Goal: Obtain resource: Obtain resource

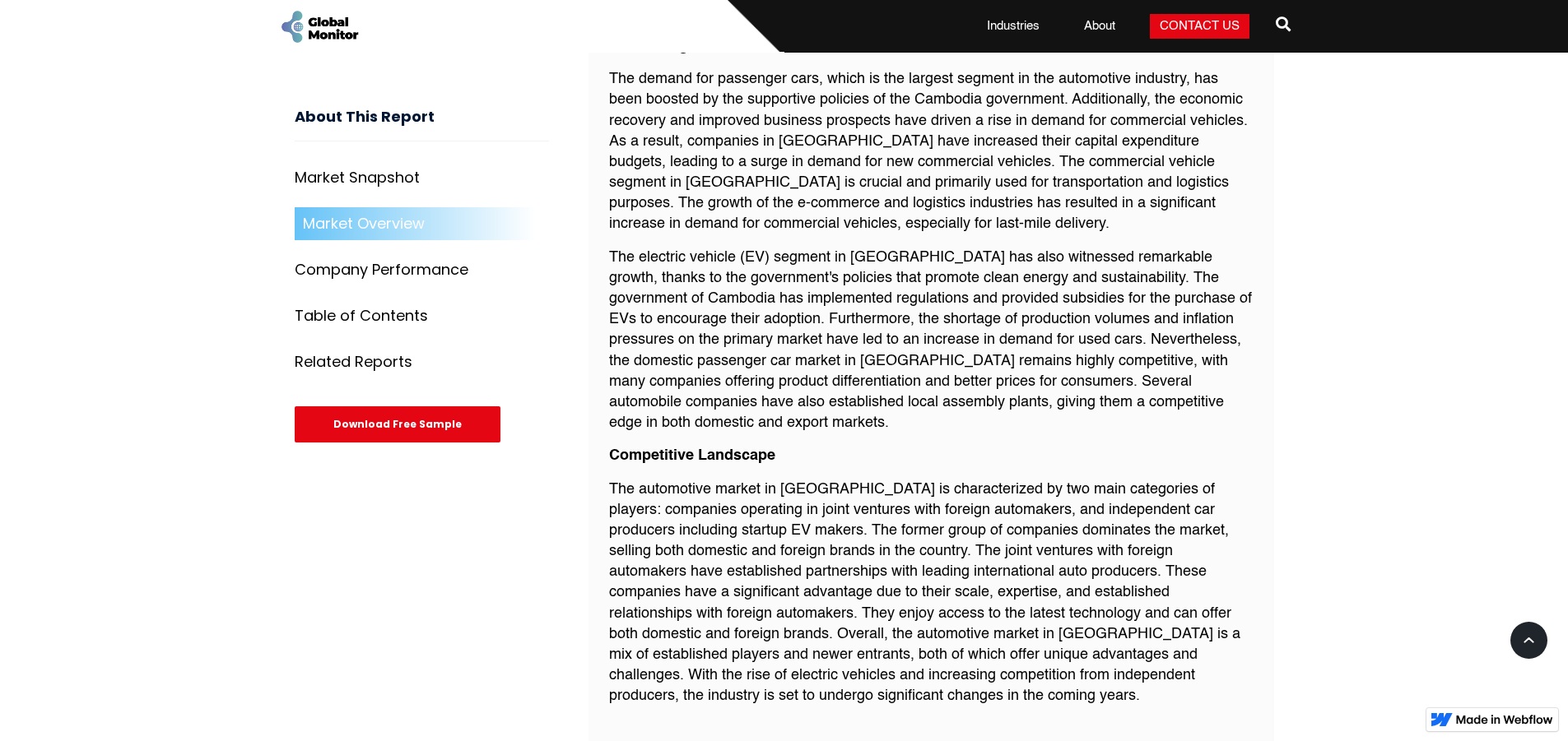
scroll to position [1316, 0]
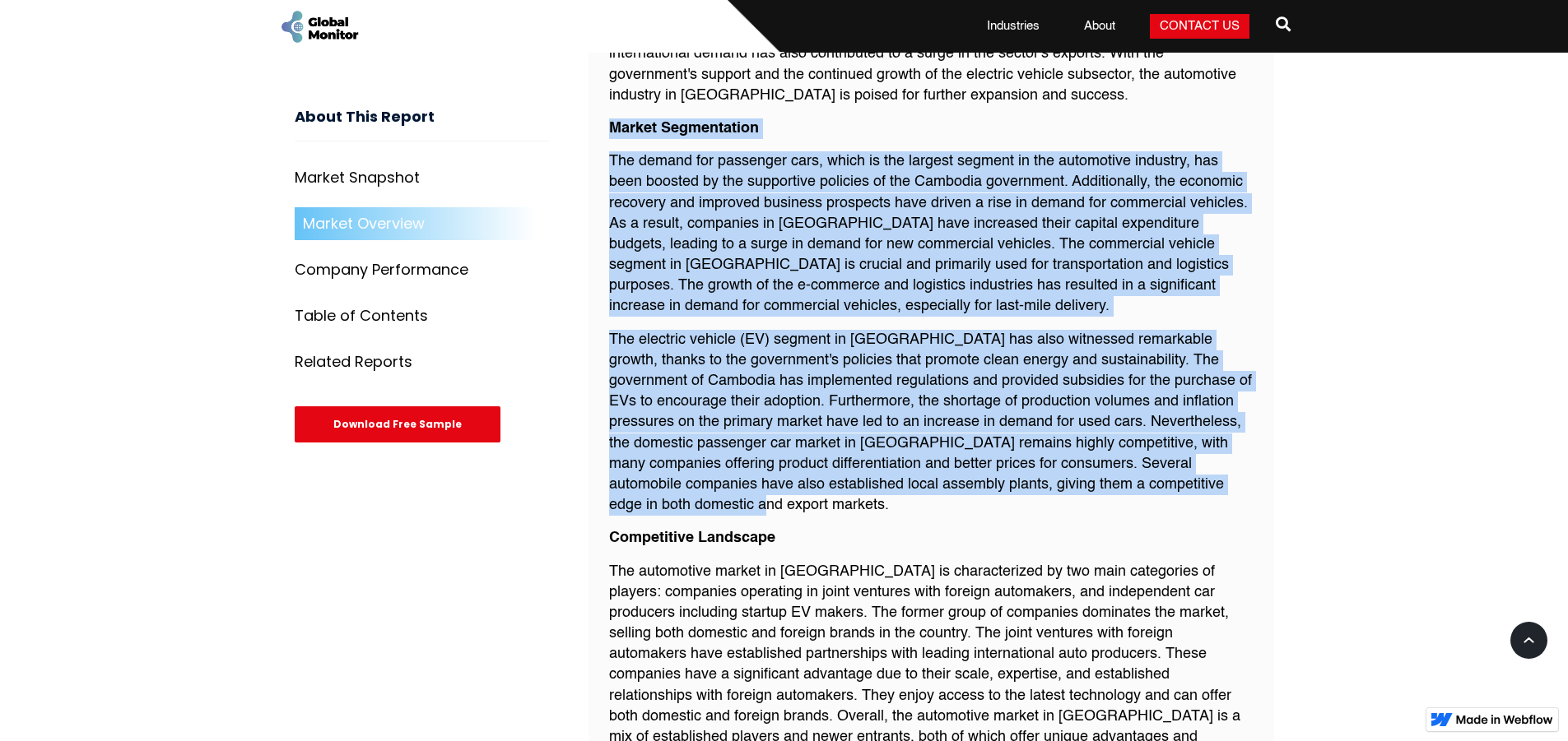
drag, startPoint x: 611, startPoint y: 120, endPoint x: 814, endPoint y: 504, distance: 434.4
click at [814, 504] on div "The global pandemic and increased demand from the consumer electronics industry…" at bounding box center [931, 346] width 645 height 912
copy div "Market Segmentation The demand for passenger cars, which is the largest segment…"
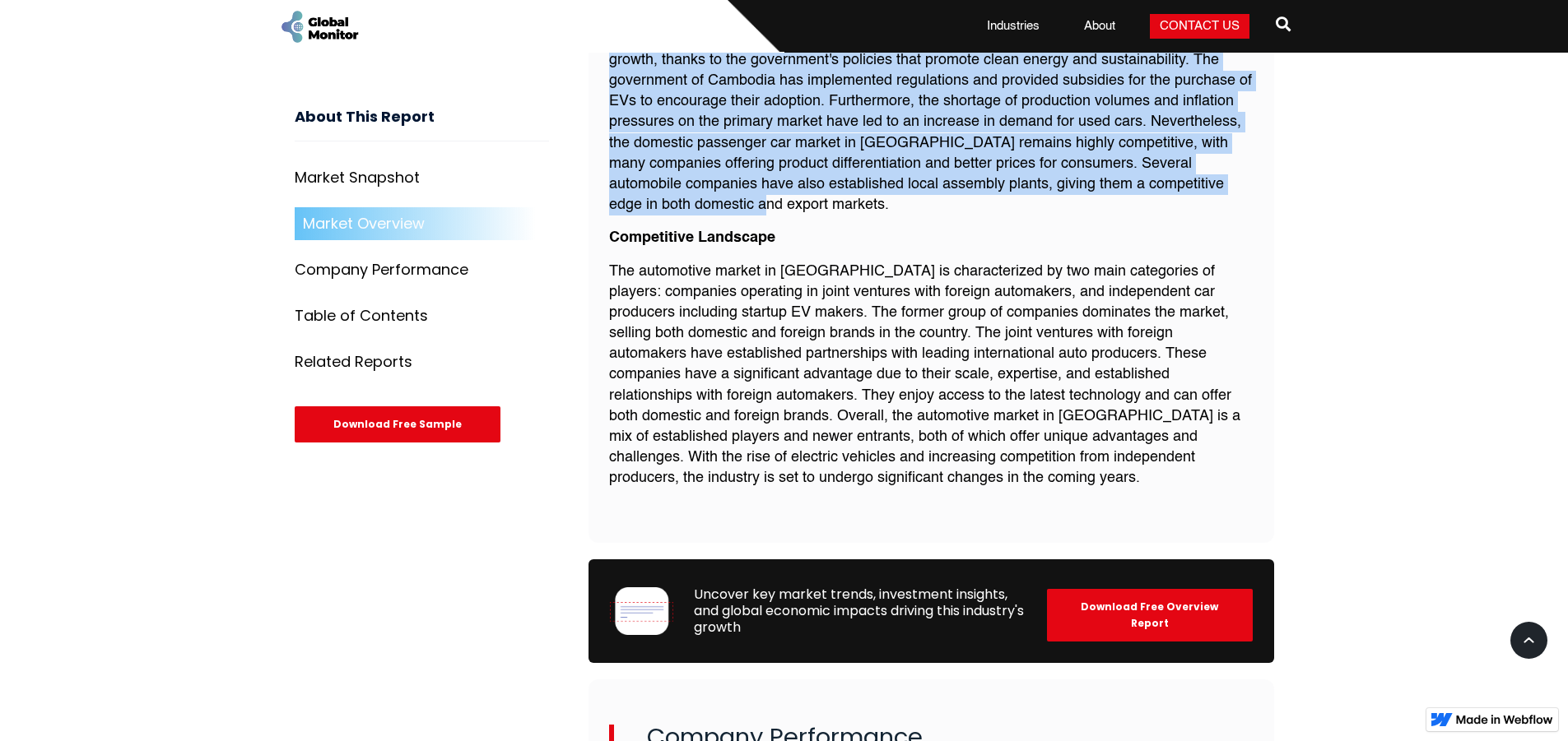
scroll to position [1645, 0]
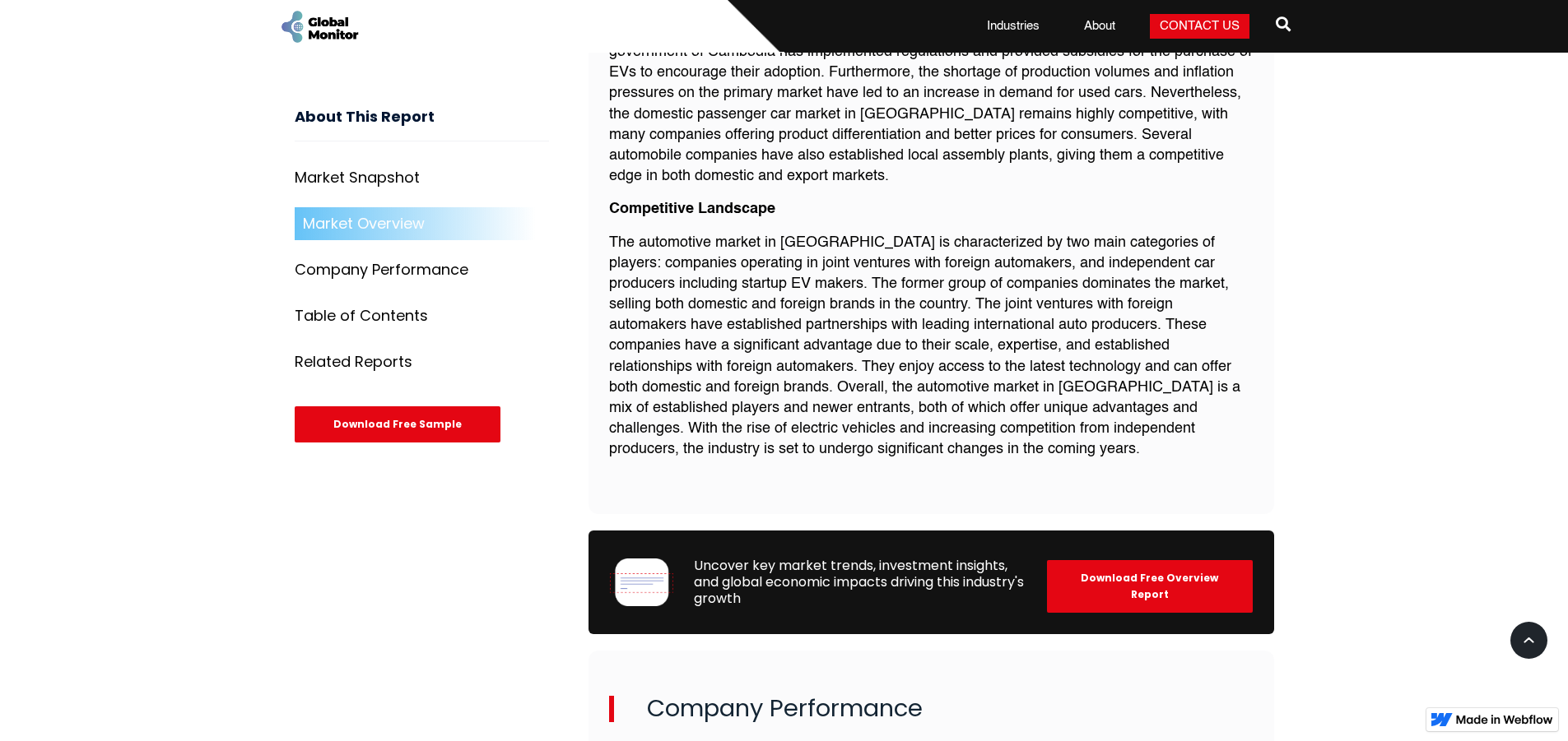
click at [653, 204] on strong "Competitive Landscape" at bounding box center [692, 208] width 166 height 15
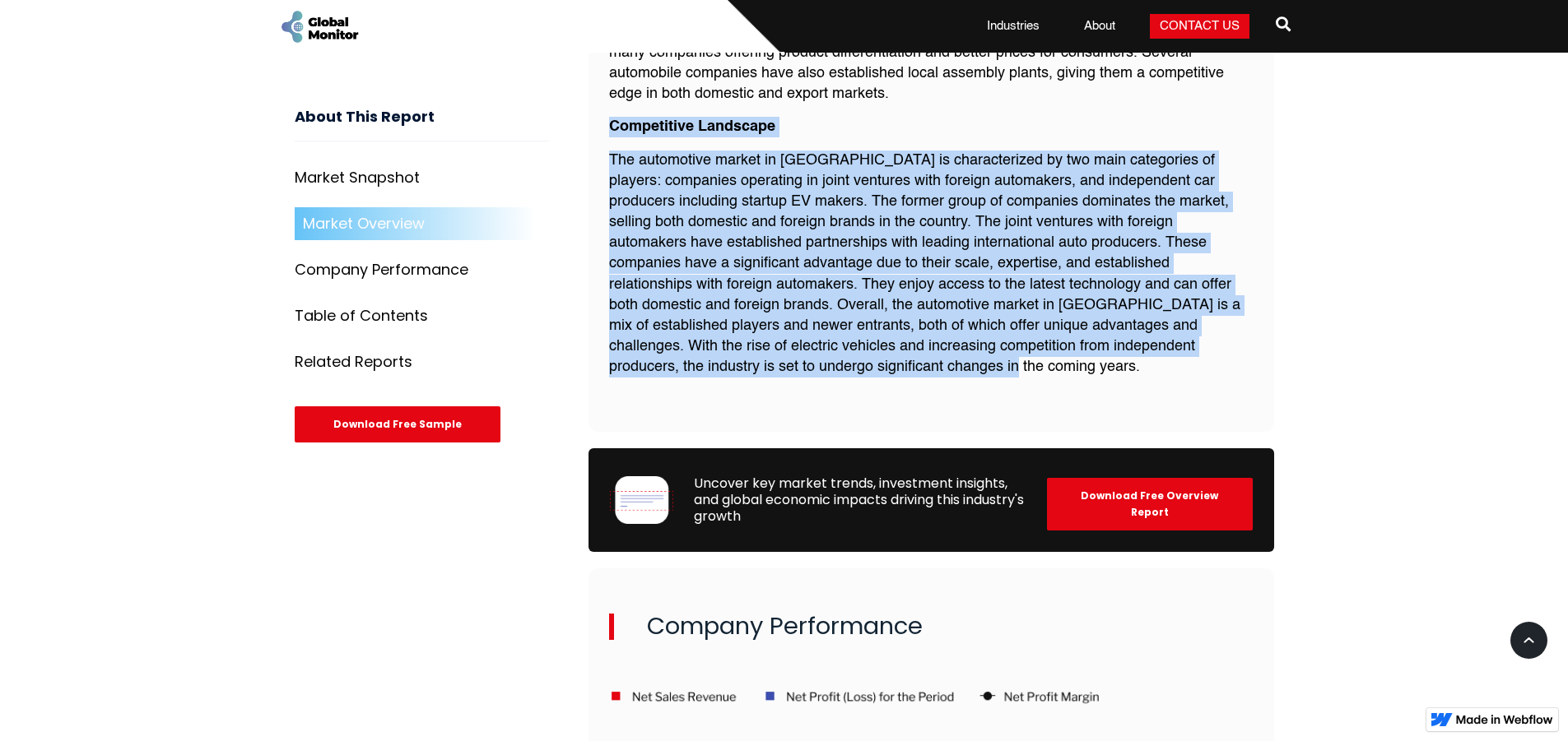
drag, startPoint x: 607, startPoint y: 122, endPoint x: 816, endPoint y: 371, distance: 325.1
copy div "Competitive Landscape The automotive market in [GEOGRAPHIC_DATA] is characteriz…"
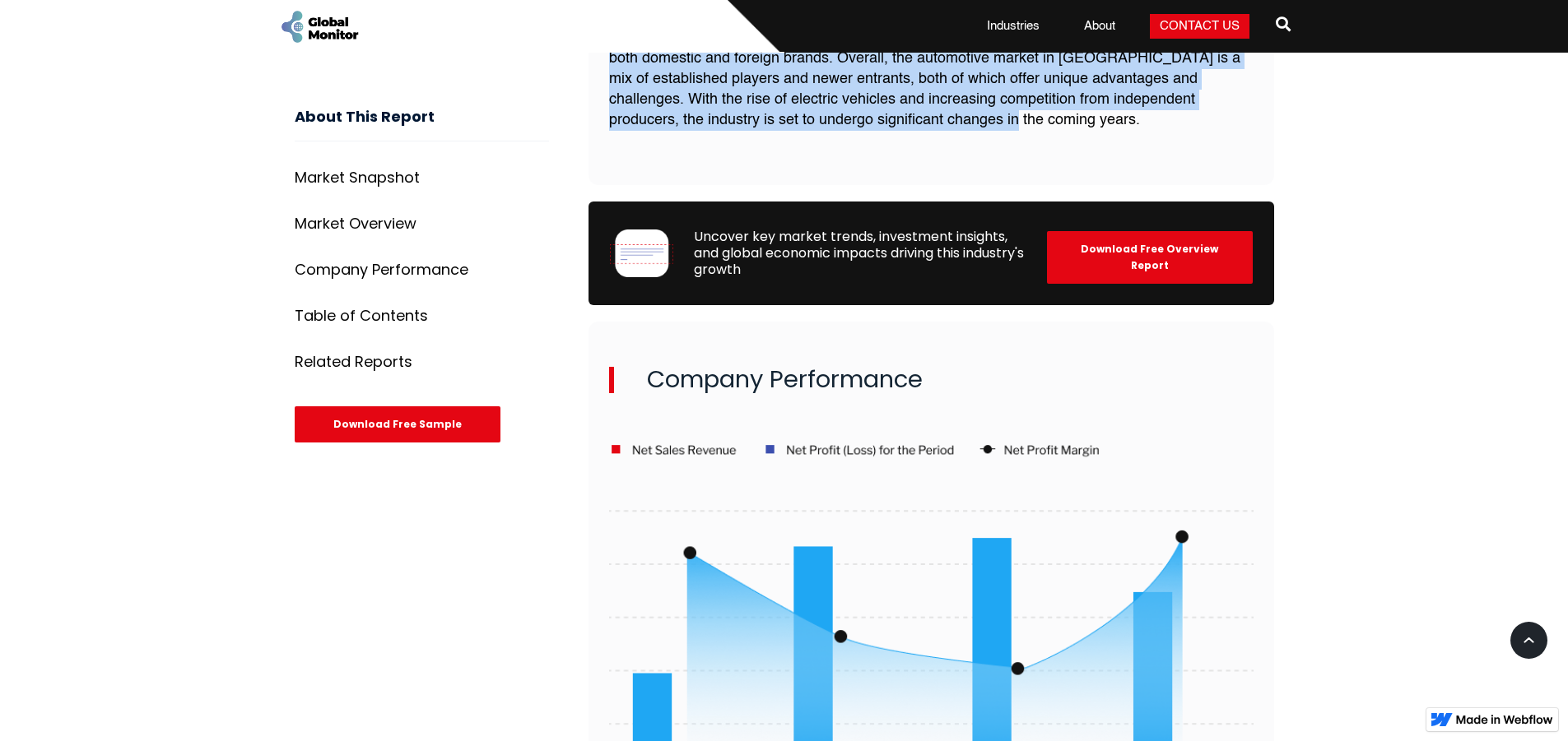
scroll to position [1645, 0]
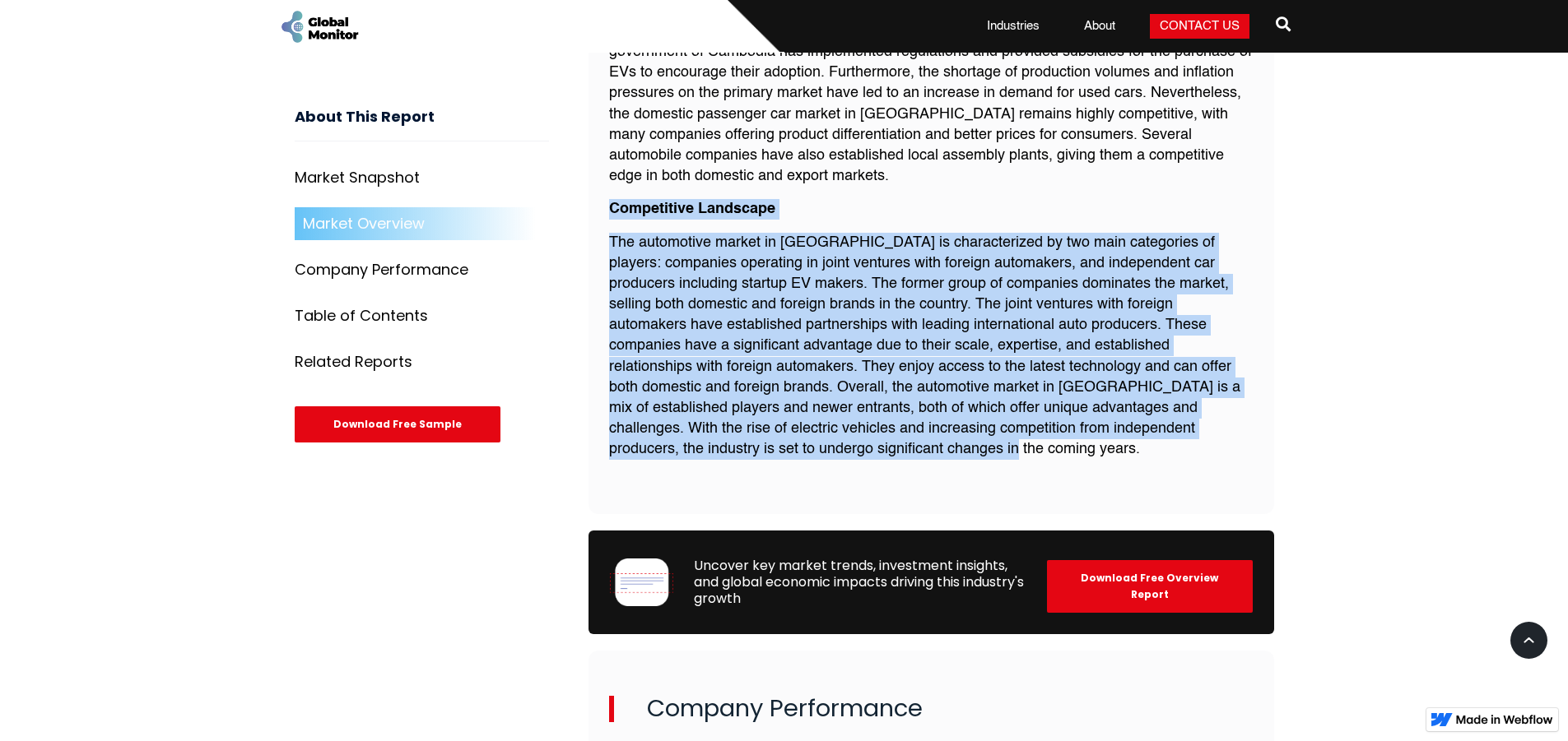
click at [1038, 185] on div "The global pandemic and increased demand from the consumer electronics industry…" at bounding box center [931, 17] width 645 height 912
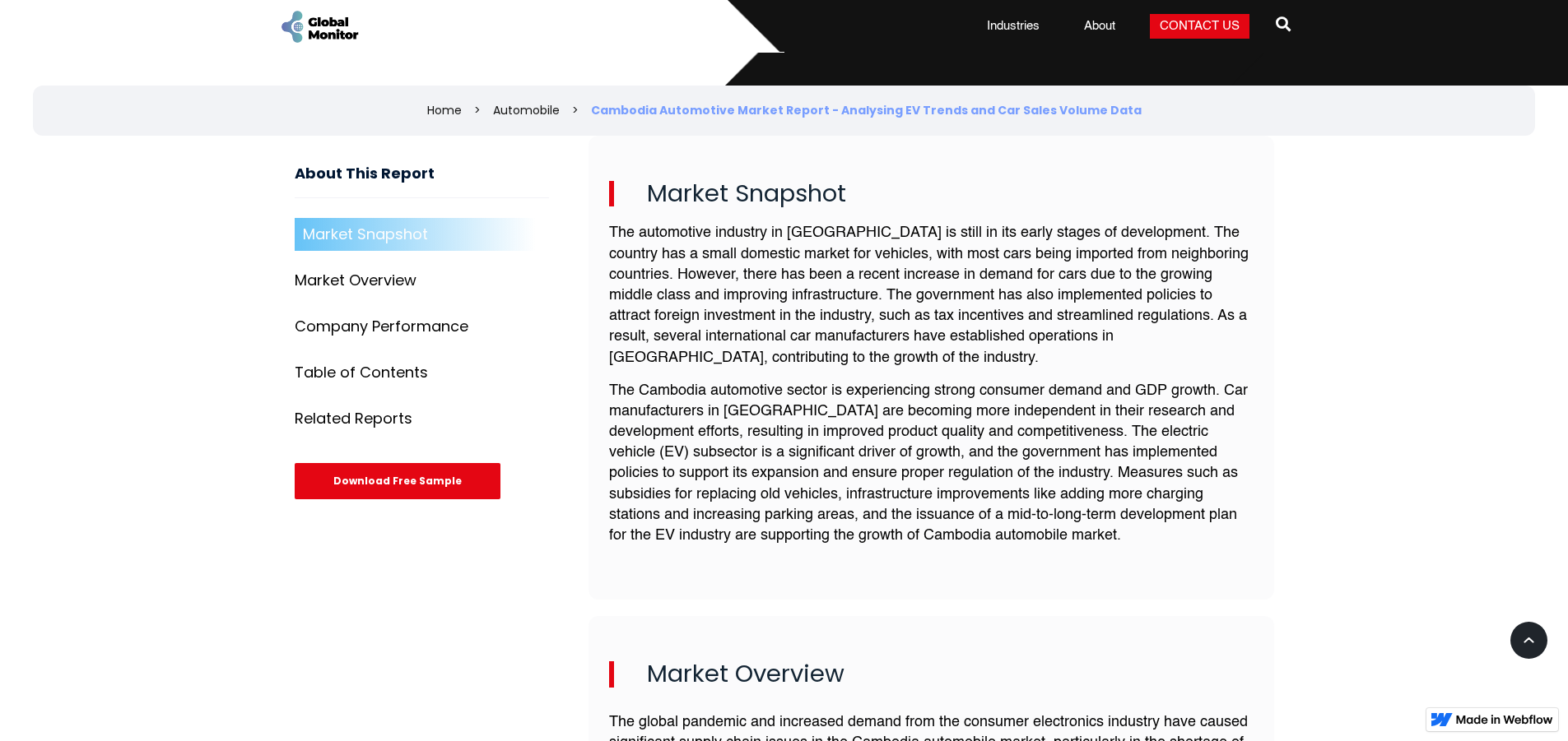
scroll to position [411, 0]
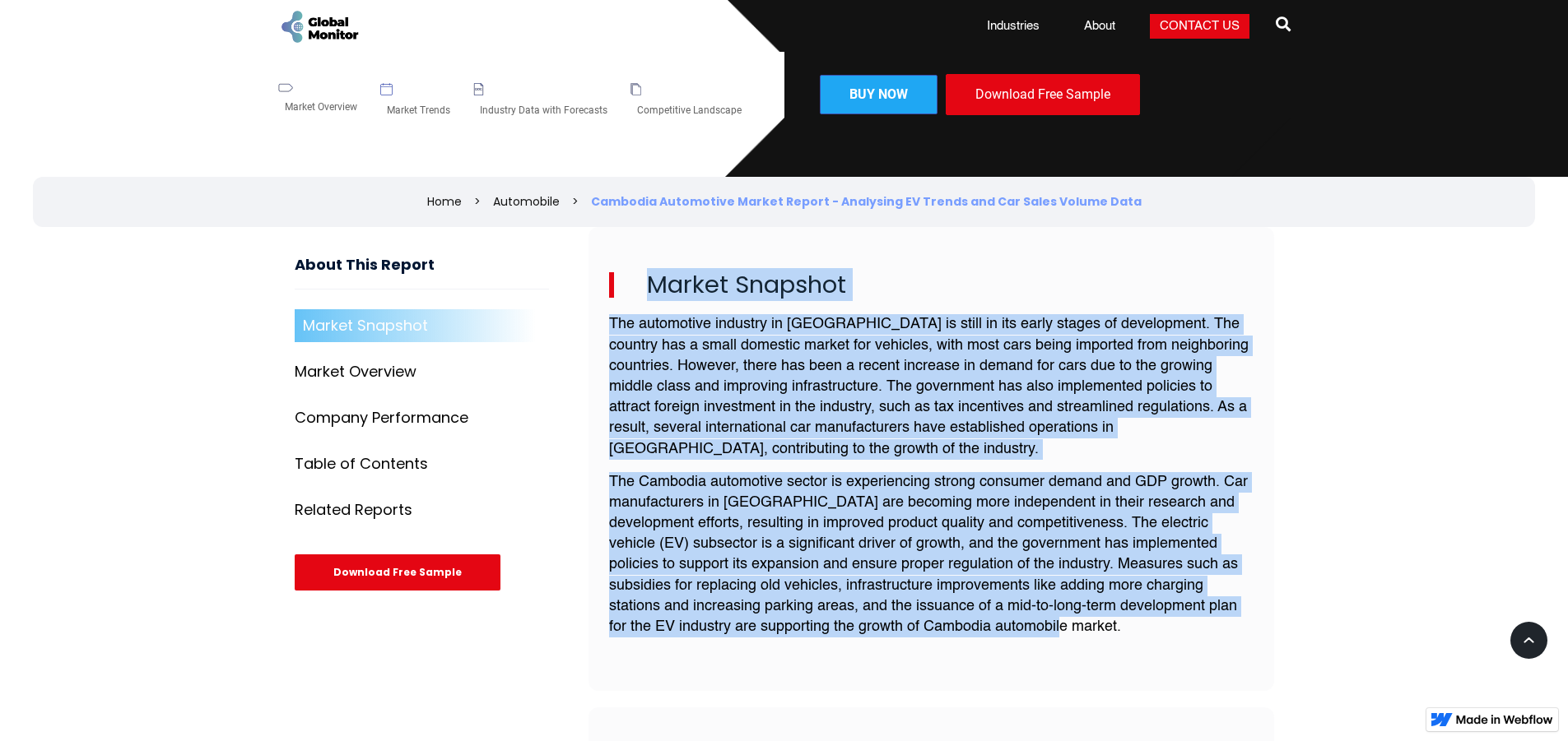
drag, startPoint x: 647, startPoint y: 278, endPoint x: 1137, endPoint y: 649, distance: 614.6
click at [1137, 649] on div "Market Snapshot The automotive industry in [GEOGRAPHIC_DATA] is still in its ea…" at bounding box center [930, 460] width 686 height 465
copy div "Market Snapshot The automotive industry in [GEOGRAPHIC_DATA] is still in its ea…"
